Goal: Task Accomplishment & Management: Use online tool/utility

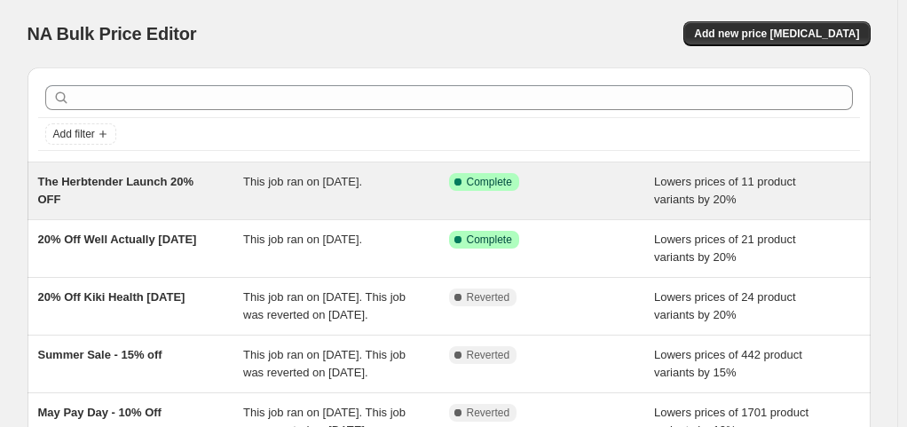
scroll to position [60, 0]
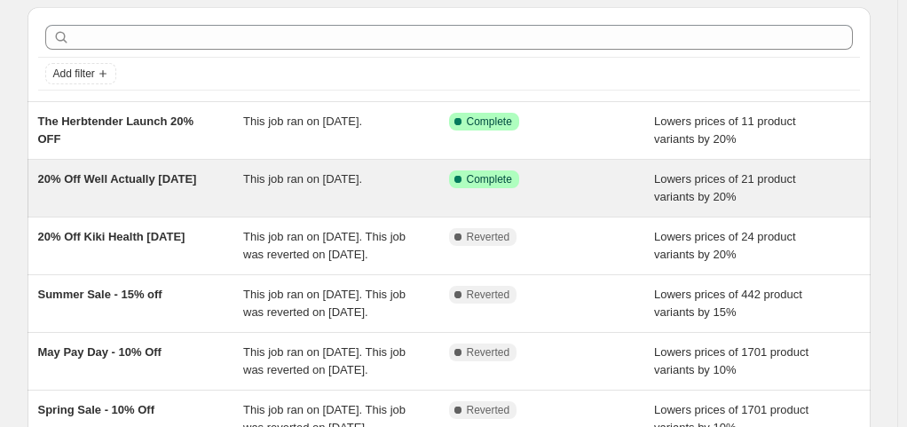
click at [554, 190] on div "Success Complete Complete" at bounding box center [552, 188] width 206 height 36
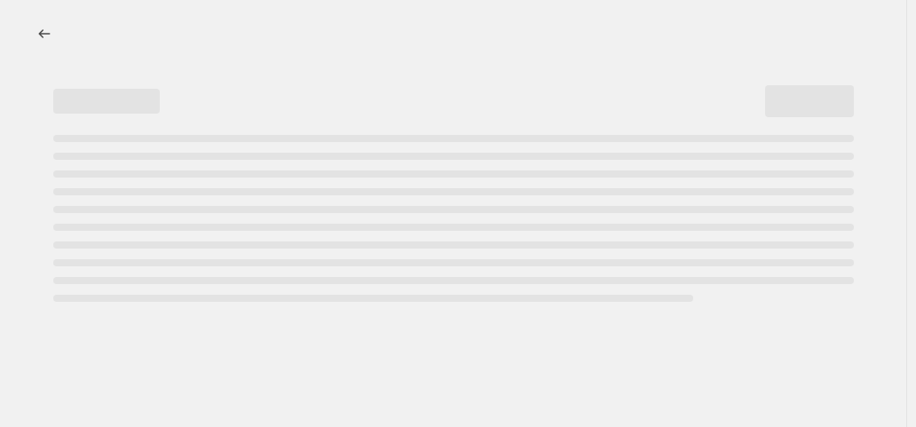
select select "percentage"
select select "collection"
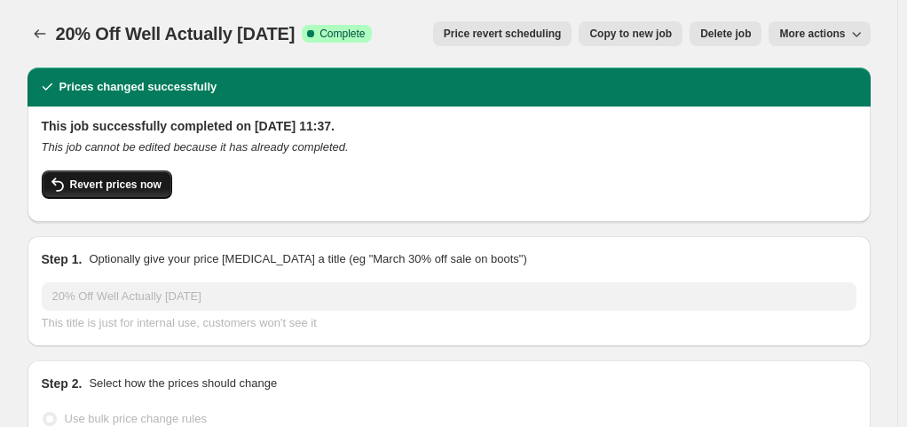
click at [158, 179] on span "Revert prices now" at bounding box center [115, 185] width 91 height 14
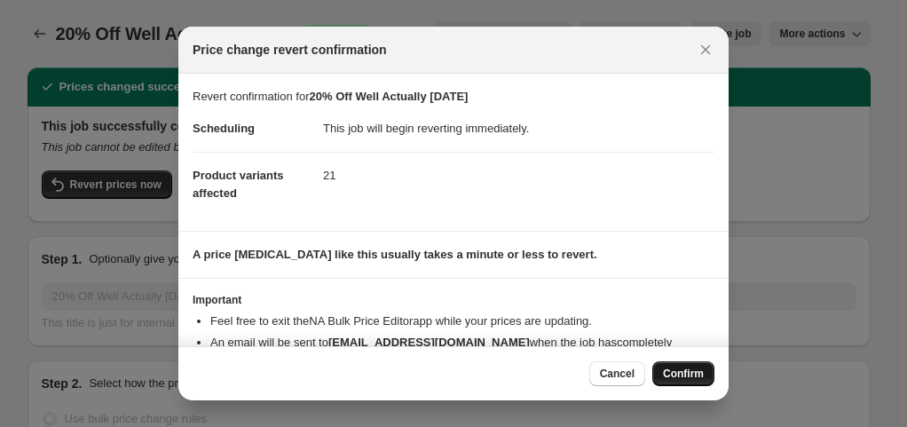
click at [685, 368] on span "Confirm" at bounding box center [683, 374] width 41 height 14
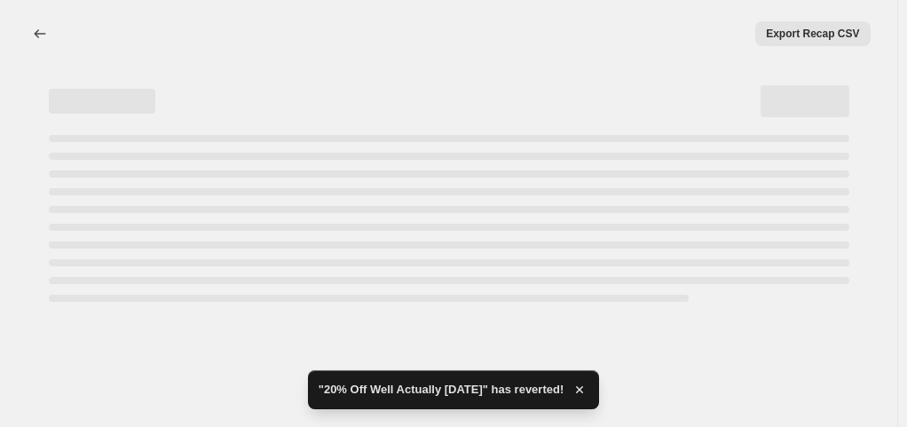
select select "percentage"
select select "collection"
